Goal: Information Seeking & Learning: Learn about a topic

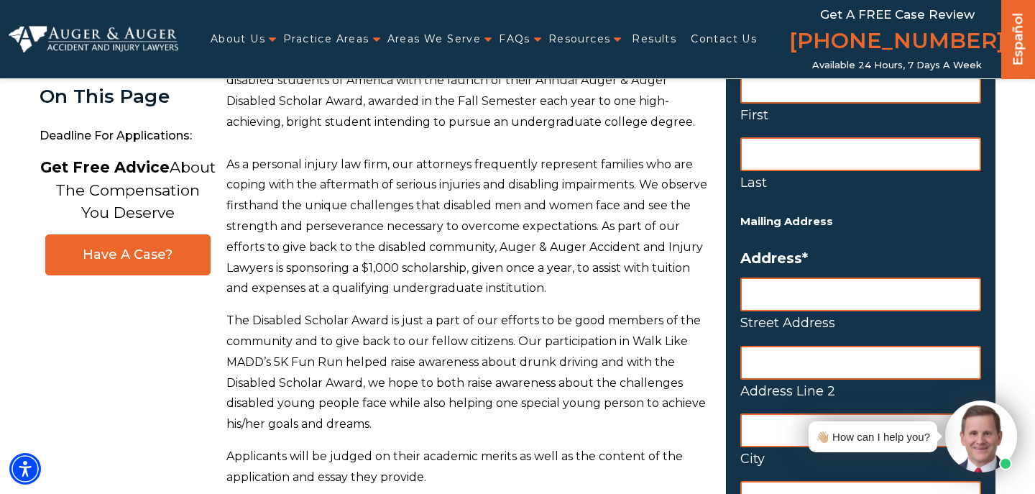
scroll to position [158, 0]
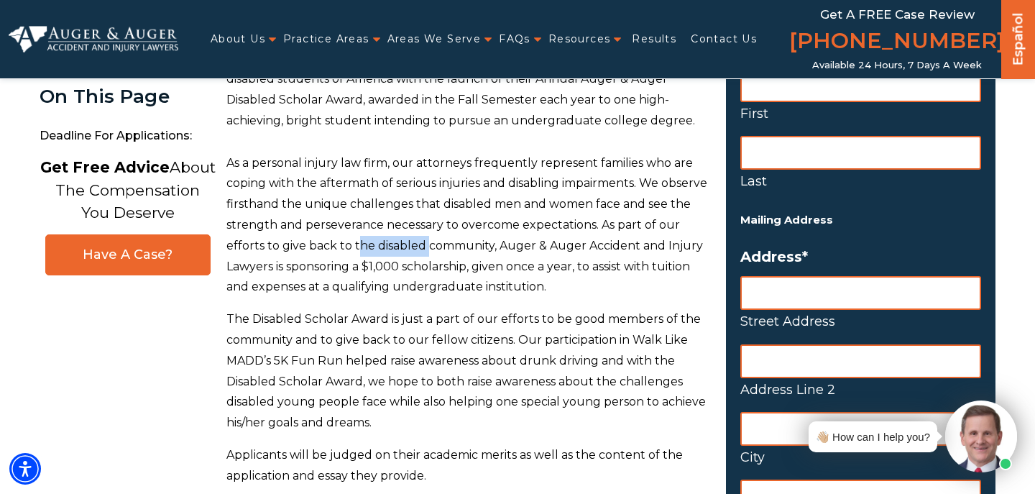
drag, startPoint x: 385, startPoint y: 237, endPoint x: 459, endPoint y: 247, distance: 75.5
click at [459, 247] on p "As a personal injury law firm, our attorneys frequently represent families who …" at bounding box center [467, 225] width 482 height 145
click at [478, 261] on p "As a personal injury law firm, our attorneys frequently represent families who …" at bounding box center [467, 225] width 482 height 145
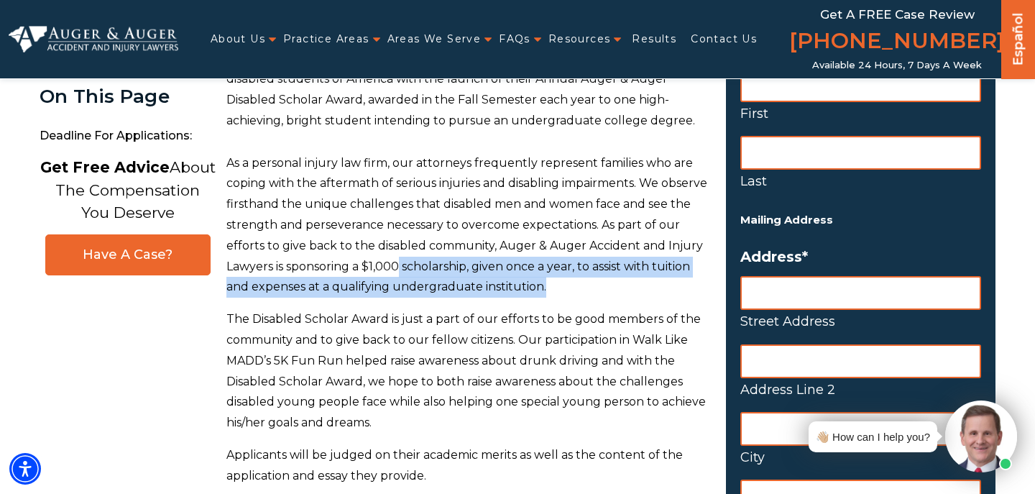
drag, startPoint x: 436, startPoint y: 262, endPoint x: 612, endPoint y: 281, distance: 176.4
click at [617, 281] on p "As a personal injury law firm, our attorneys frequently represent families who …" at bounding box center [467, 225] width 482 height 145
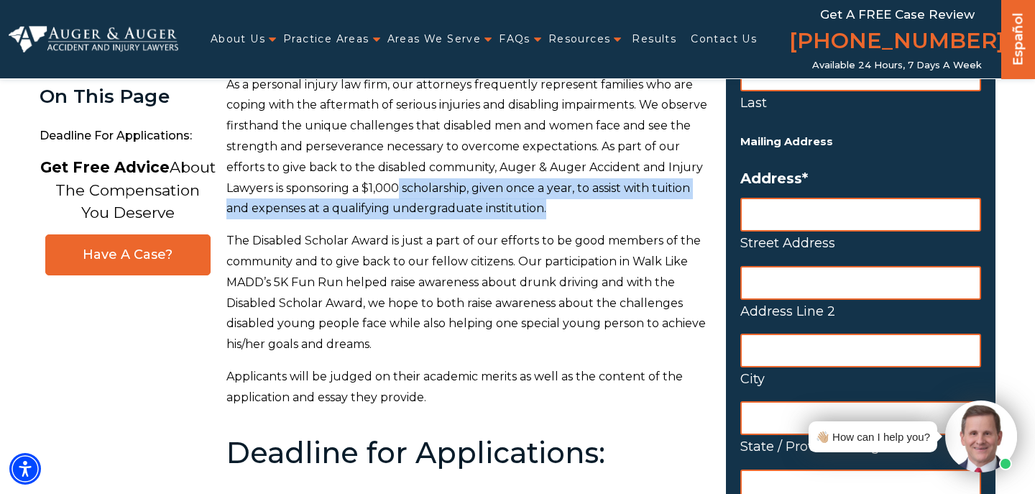
scroll to position [239, 0]
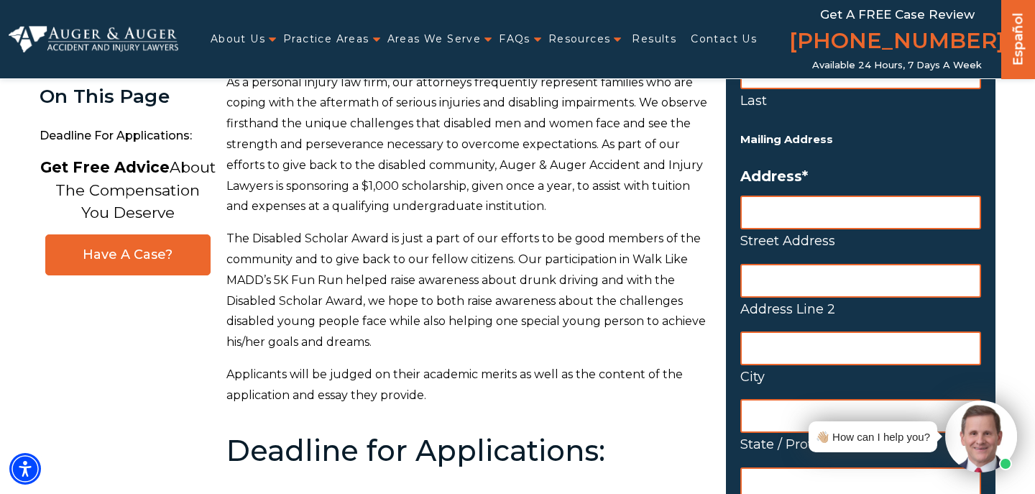
drag, startPoint x: 418, startPoint y: 267, endPoint x: 449, endPoint y: 280, distance: 34.2
click at [434, 273] on p "The Disabled Scholar Award is just a part of our efforts to be good members of …" at bounding box center [467, 291] width 482 height 124
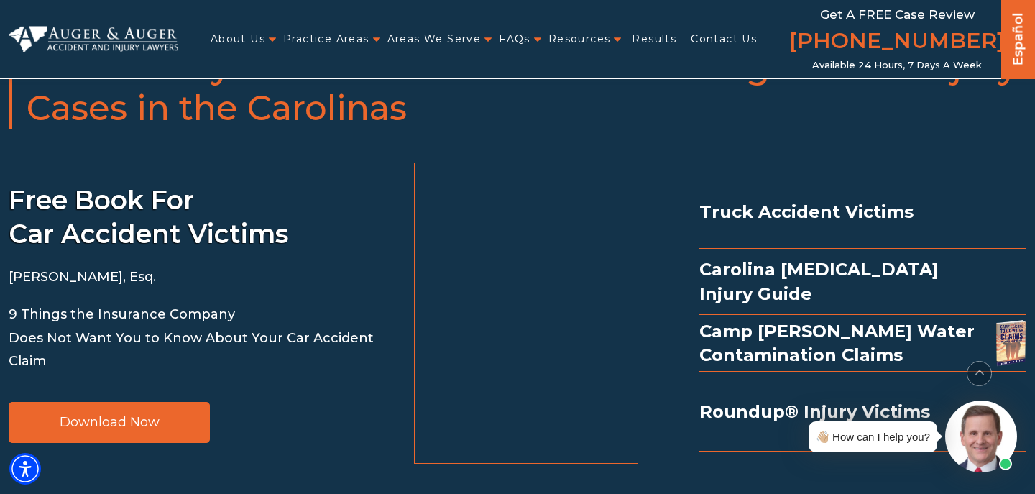
scroll to position [3668, 0]
